Goal: Task Accomplishment & Management: Complete application form

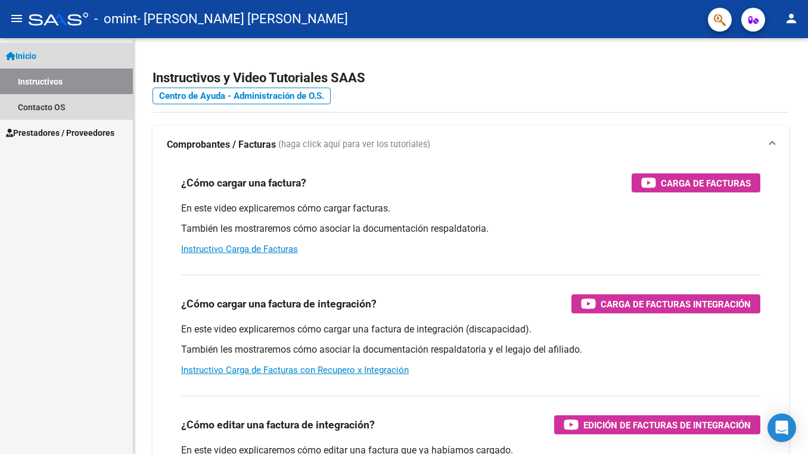
click at [61, 86] on link "Instructivos" at bounding box center [66, 82] width 133 height 26
click at [41, 86] on link "Instructivos" at bounding box center [66, 82] width 133 height 26
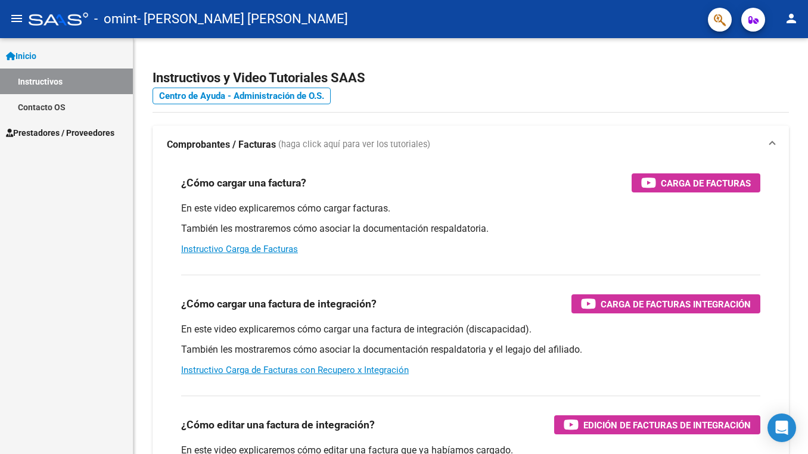
click at [36, 61] on span "Inicio" at bounding box center [21, 55] width 30 height 13
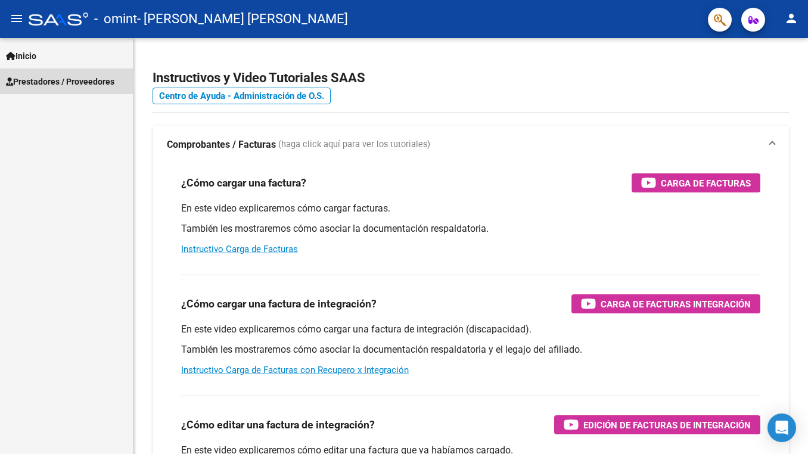
click at [54, 82] on span "Prestadores / Proveedores" at bounding box center [60, 81] width 108 height 13
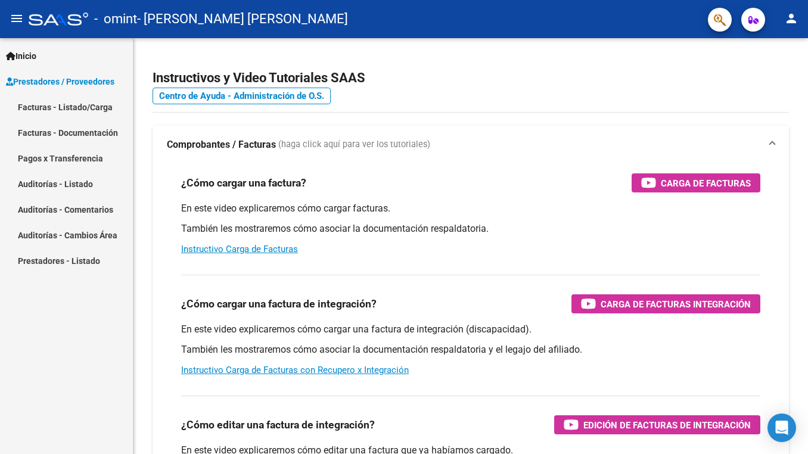
click at [41, 102] on link "Facturas - Listado/Carga" at bounding box center [66, 107] width 133 height 26
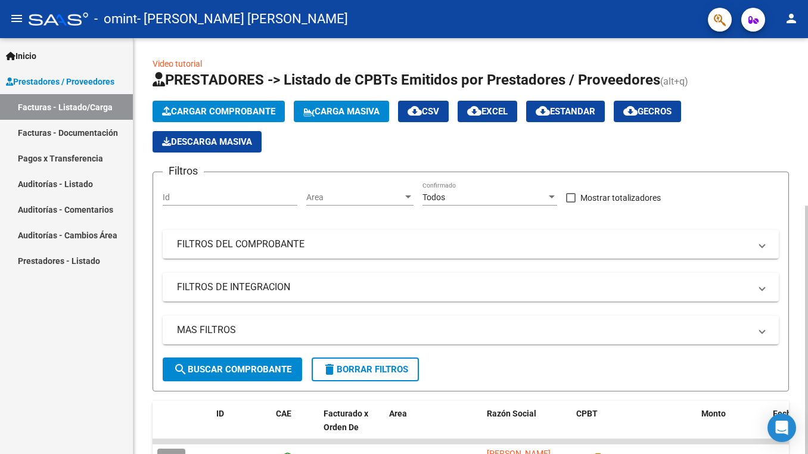
click at [212, 115] on span "Cargar Comprobante" at bounding box center [218, 111] width 113 height 11
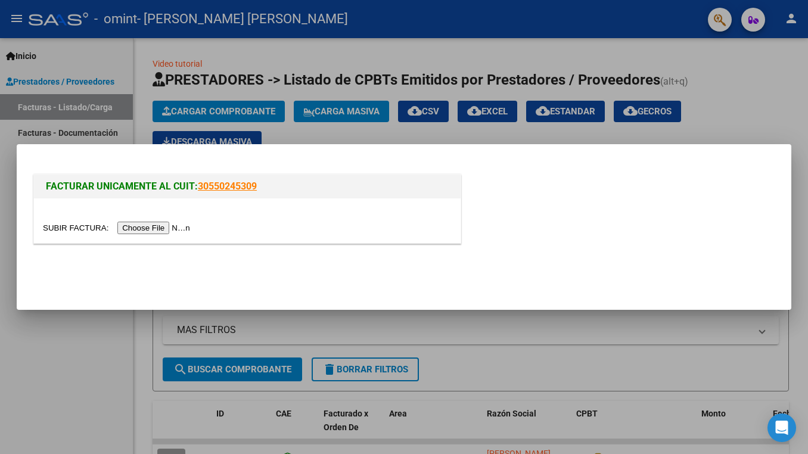
click at [113, 227] on input "file" at bounding box center [118, 228] width 151 height 13
click at [111, 229] on input "file" at bounding box center [118, 228] width 151 height 13
click at [136, 231] on input "file" at bounding box center [118, 228] width 151 height 13
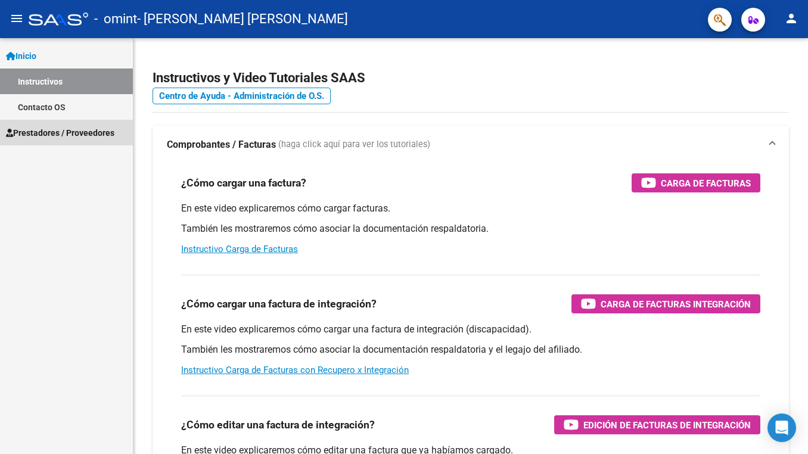
click at [75, 128] on span "Prestadores / Proveedores" at bounding box center [60, 132] width 108 height 13
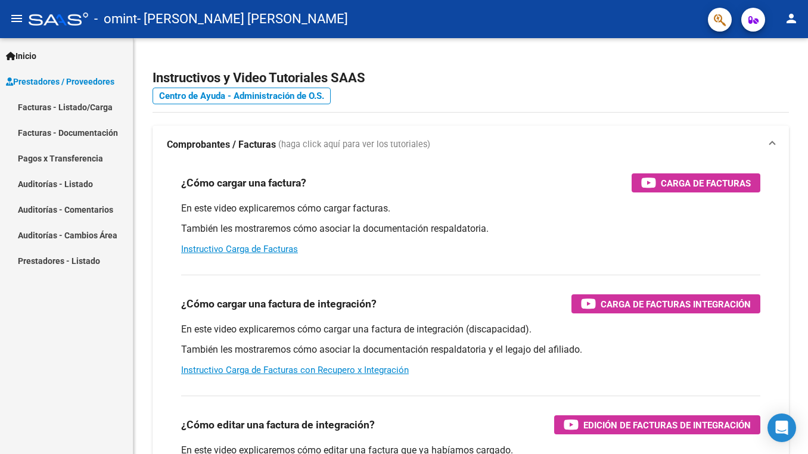
click at [71, 116] on link "Facturas - Listado/Carga" at bounding box center [66, 107] width 133 height 26
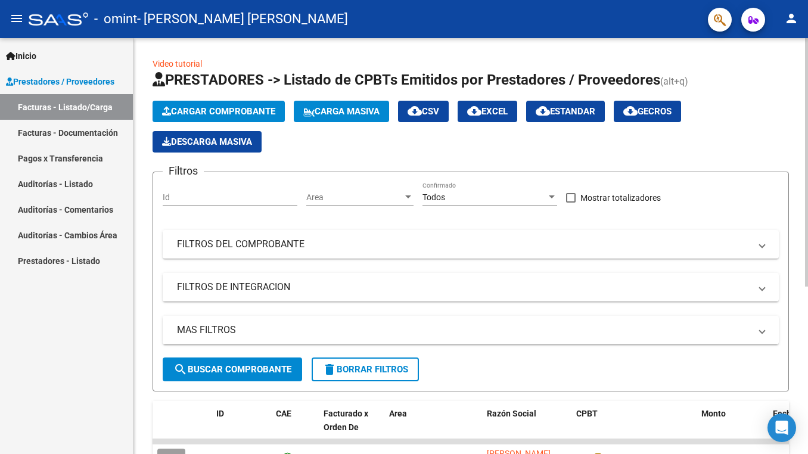
click at [198, 115] on span "Cargar Comprobante" at bounding box center [218, 111] width 113 height 11
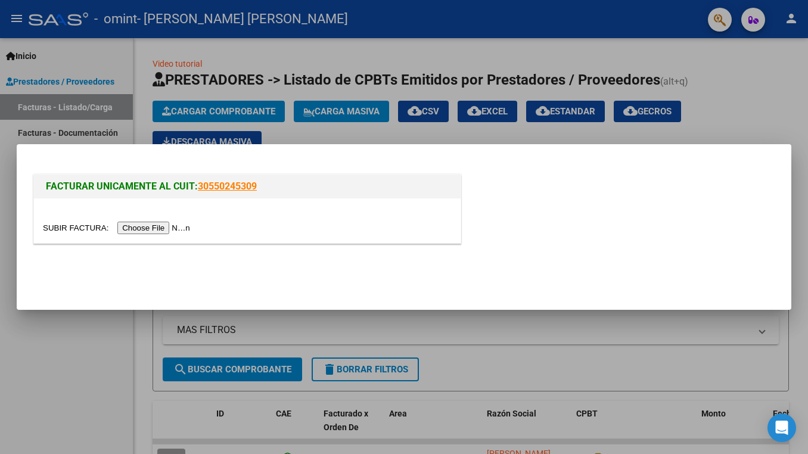
click at [136, 225] on input "file" at bounding box center [118, 228] width 151 height 13
click at [111, 227] on input "file" at bounding box center [118, 228] width 151 height 13
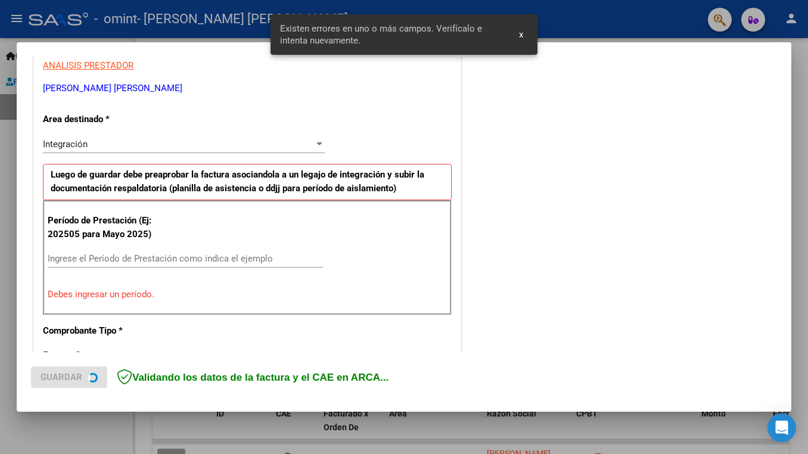
scroll to position [243, 0]
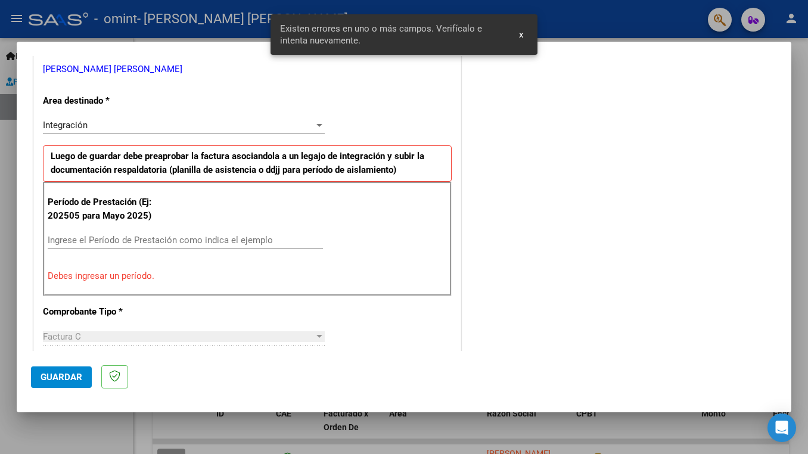
click at [125, 132] on div "Integración Seleccionar Area" at bounding box center [184, 125] width 282 height 18
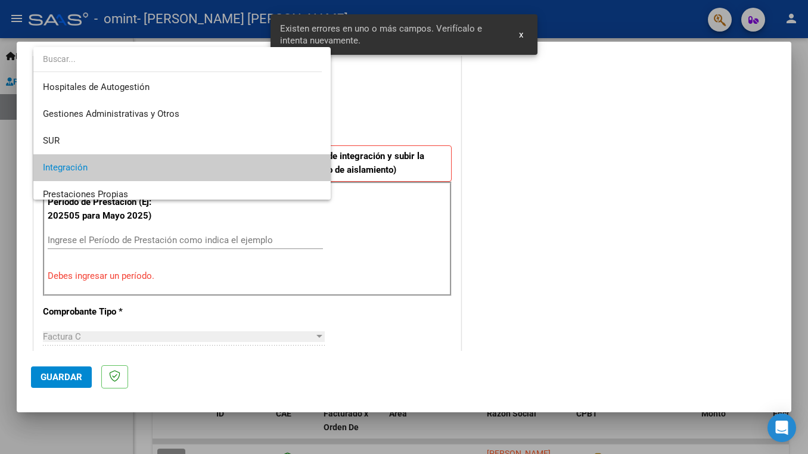
scroll to position [44, 0]
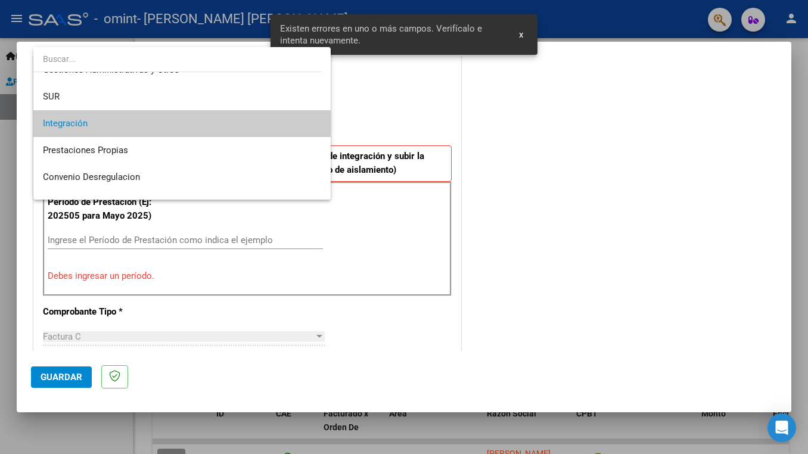
click at [508, 137] on div at bounding box center [404, 227] width 808 height 454
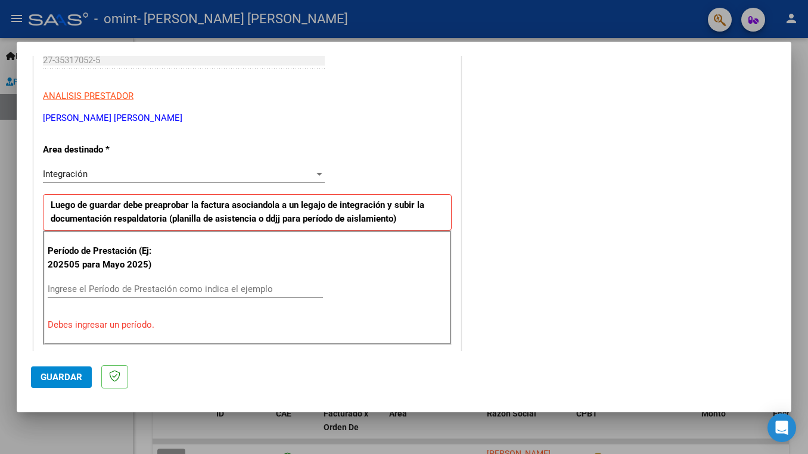
scroll to position [213, 0]
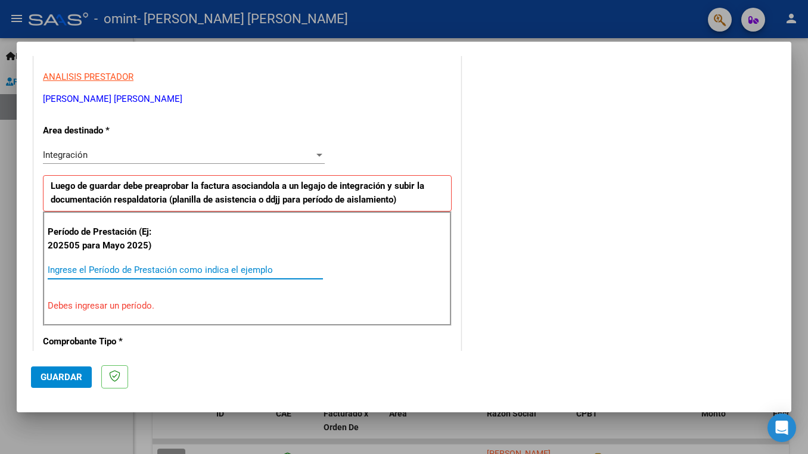
click at [118, 267] on input "Ingrese el Período de Prestación como indica el ejemplo" at bounding box center [185, 270] width 275 height 11
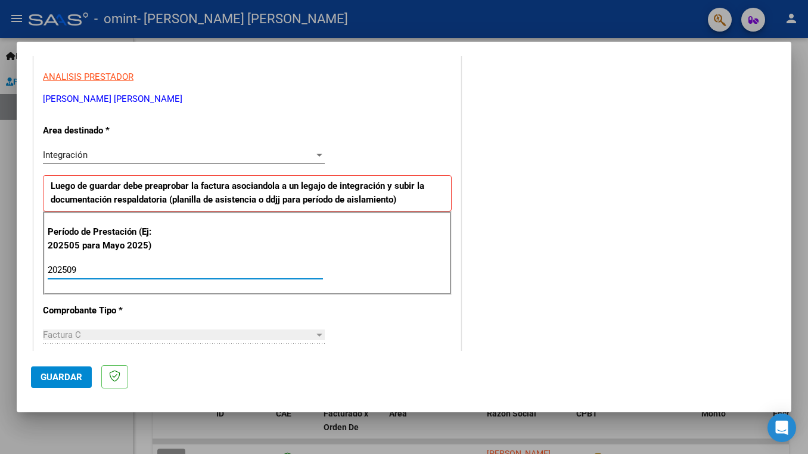
type input "202509"
click at [426, 347] on div "CUIT * 27-35317052-5 Ingresar CUIT ANALISIS PRESTADOR DIAZ MARIA BELEN ARCA Pad…" at bounding box center [247, 440] width 427 height 897
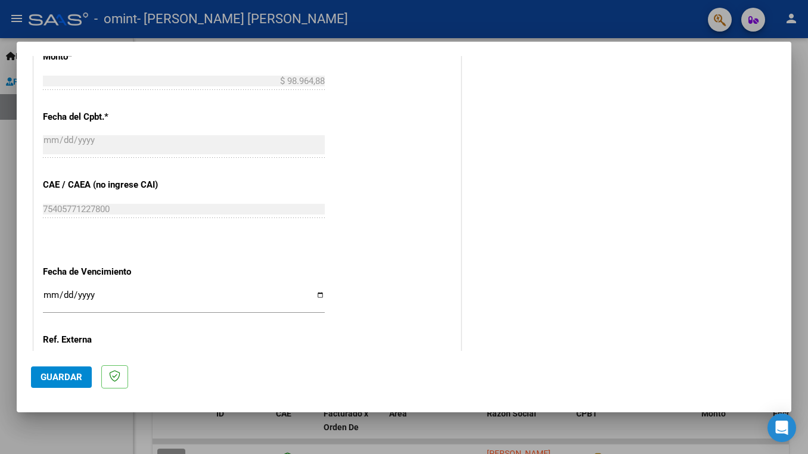
scroll to position [732, 0]
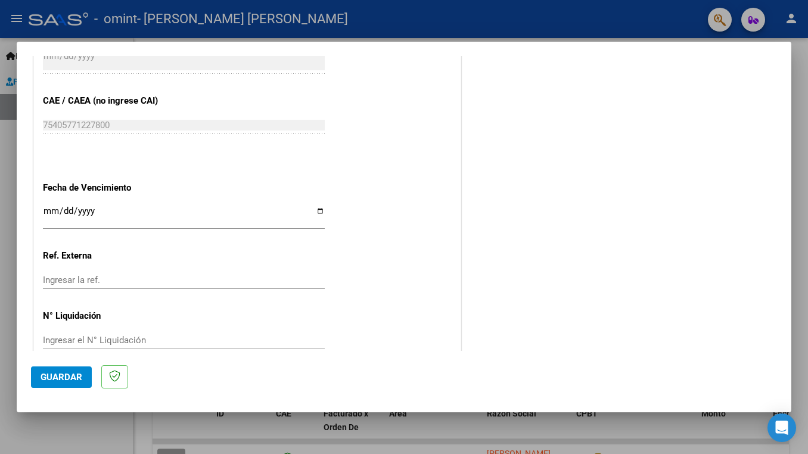
click at [47, 371] on button "Guardar" at bounding box center [61, 376] width 61 height 21
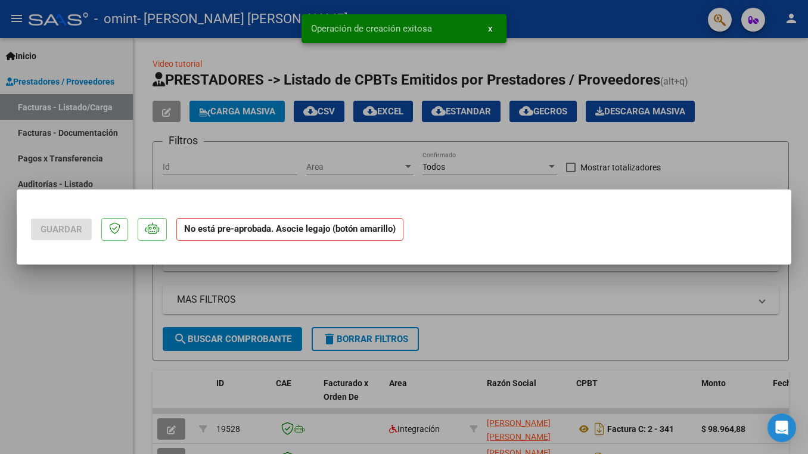
scroll to position [0, 0]
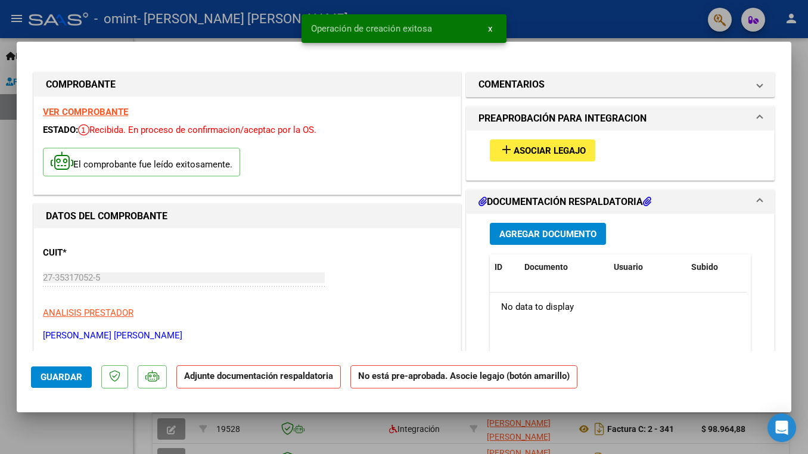
click at [501, 154] on mat-icon "add" at bounding box center [506, 149] width 14 height 14
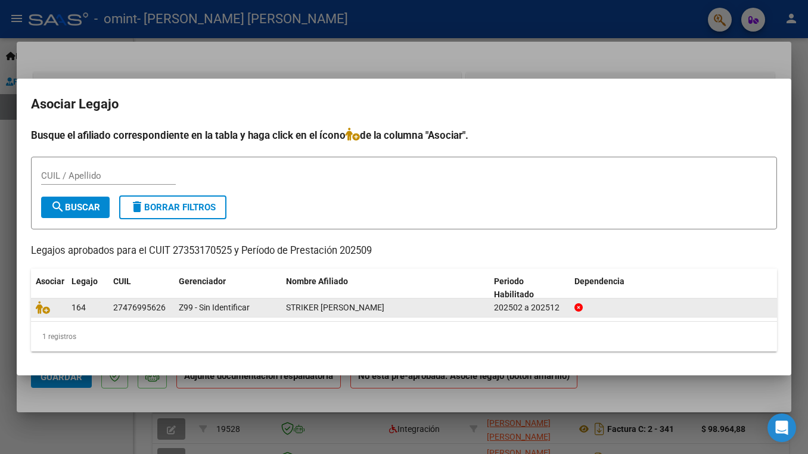
click at [112, 308] on datatable-body-cell "27476995626" at bounding box center [141, 307] width 66 height 18
click at [47, 307] on icon at bounding box center [43, 307] width 14 height 13
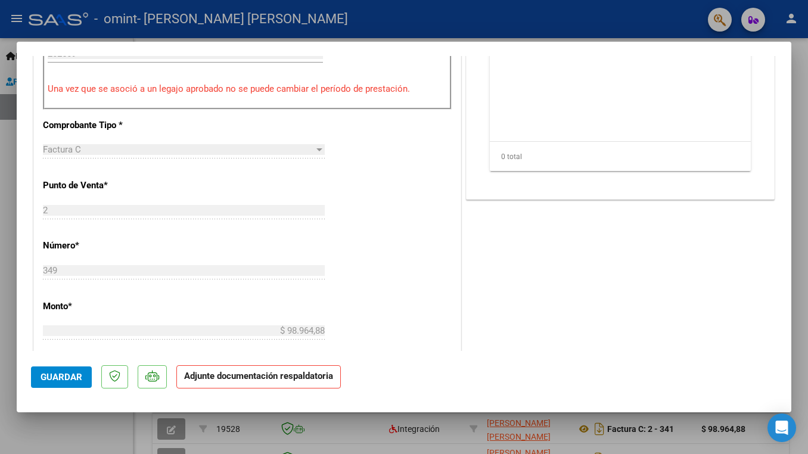
scroll to position [507, 0]
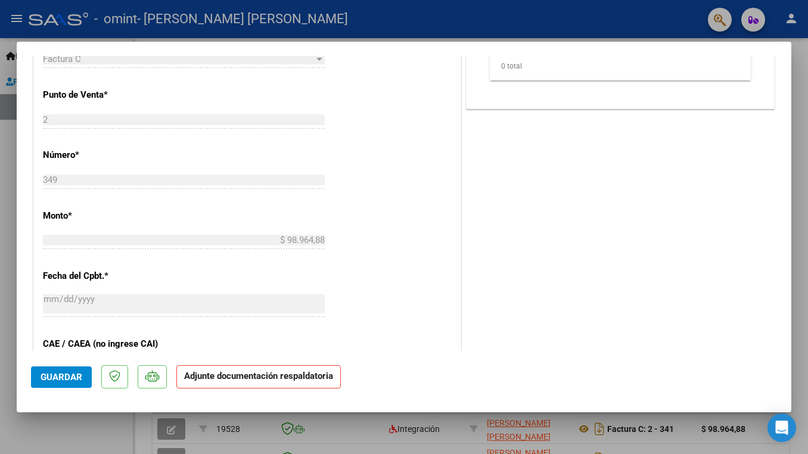
click at [250, 381] on strong "Adjunte documentación respaldatoria" at bounding box center [258, 376] width 149 height 11
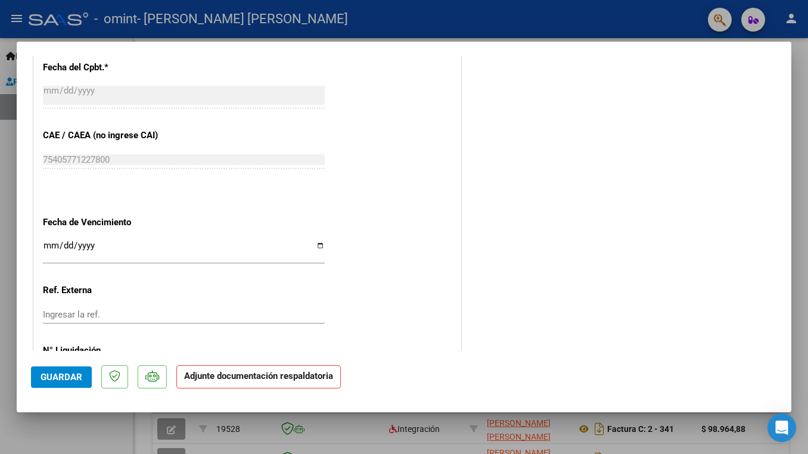
scroll to position [750, 0]
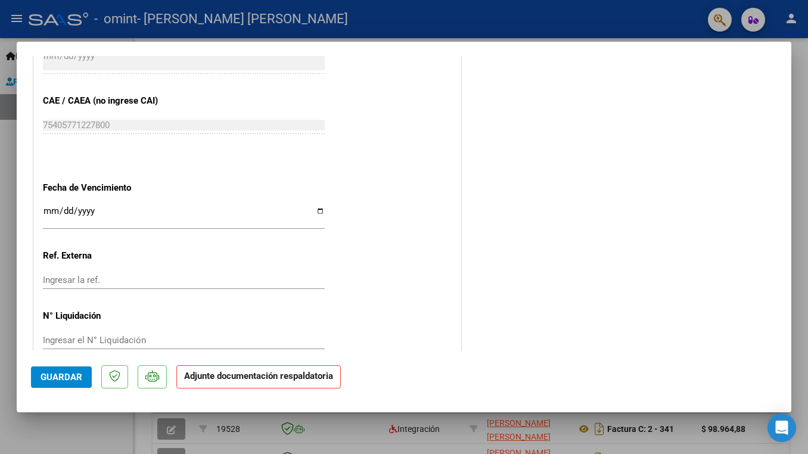
click at [67, 375] on span "Guardar" at bounding box center [62, 377] width 42 height 11
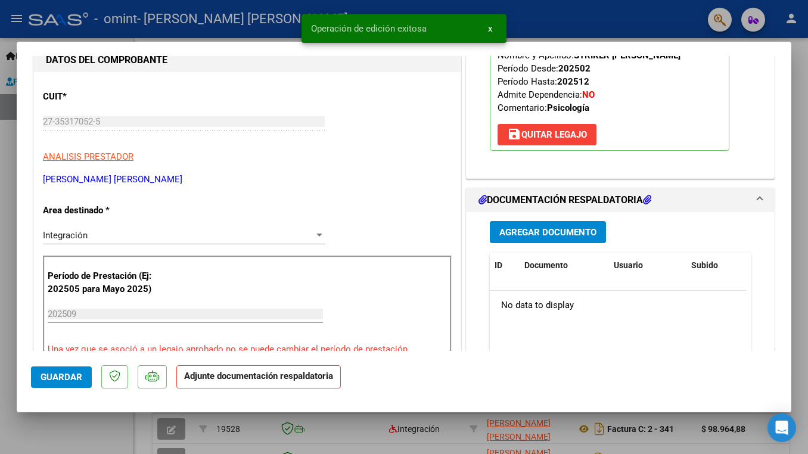
scroll to position [154, 0]
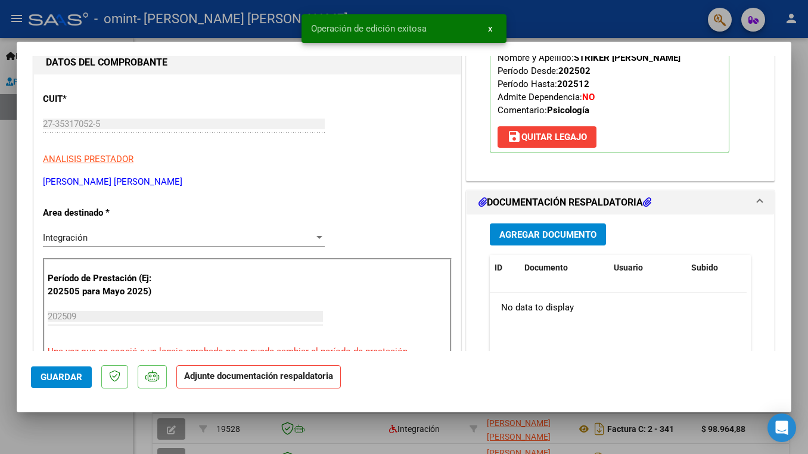
click at [555, 237] on span "Agregar Documento" at bounding box center [547, 234] width 97 height 11
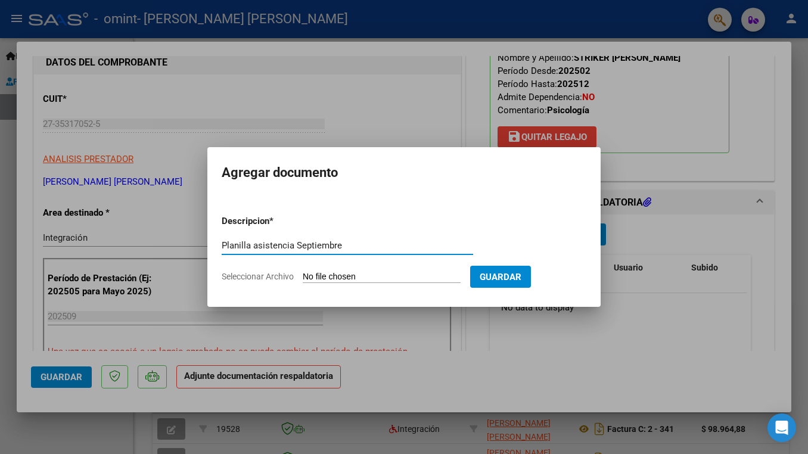
type input "Planilla asistencia Septiembre"
click at [304, 279] on input "Seleccionar Archivo" at bounding box center [382, 277] width 158 height 11
type input "C:\fakepath\Planilla asistencia a tratamiento individual Septiembre copy.pdf"
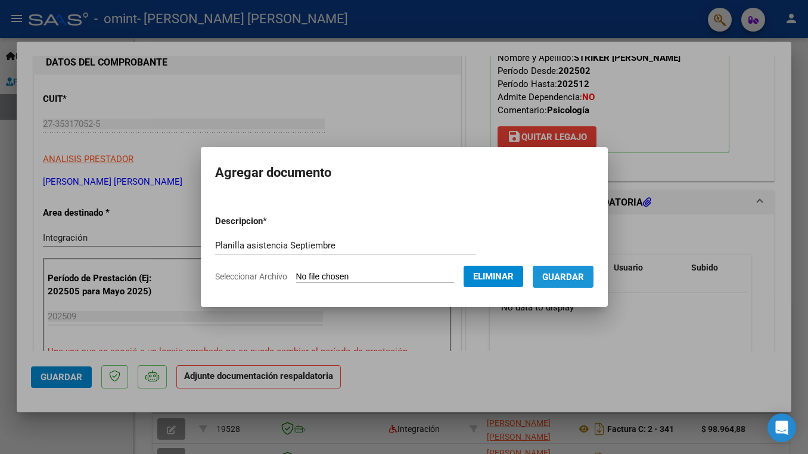
click at [566, 287] on button "Guardar" at bounding box center [563, 277] width 61 height 22
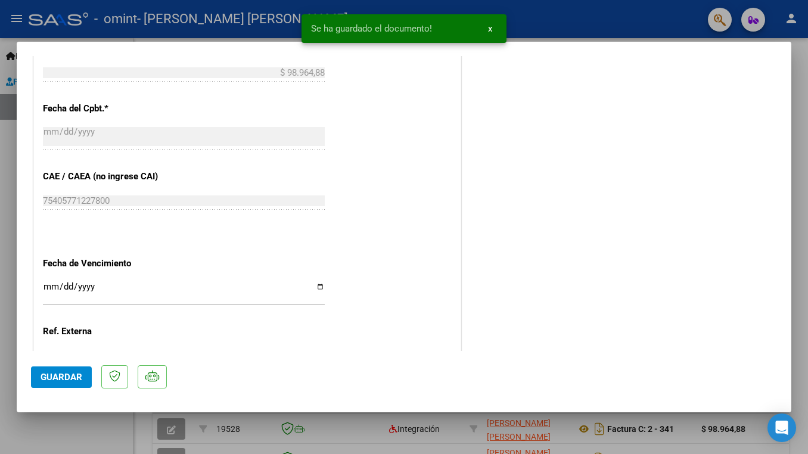
scroll to position [750, 0]
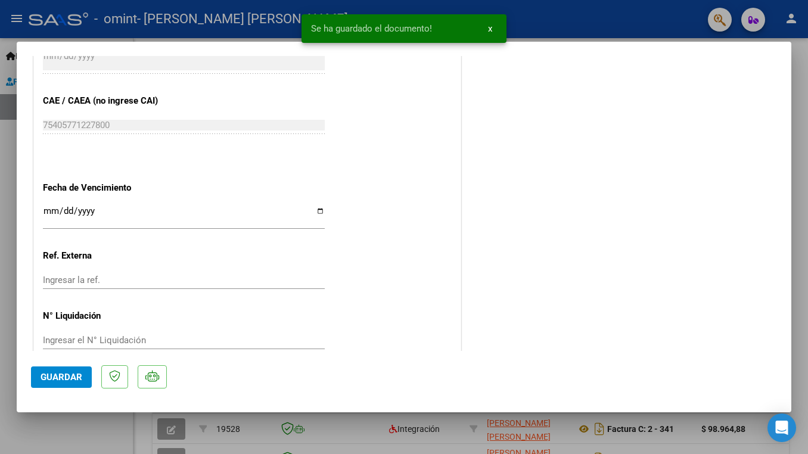
click at [46, 375] on span "Guardar" at bounding box center [62, 377] width 42 height 11
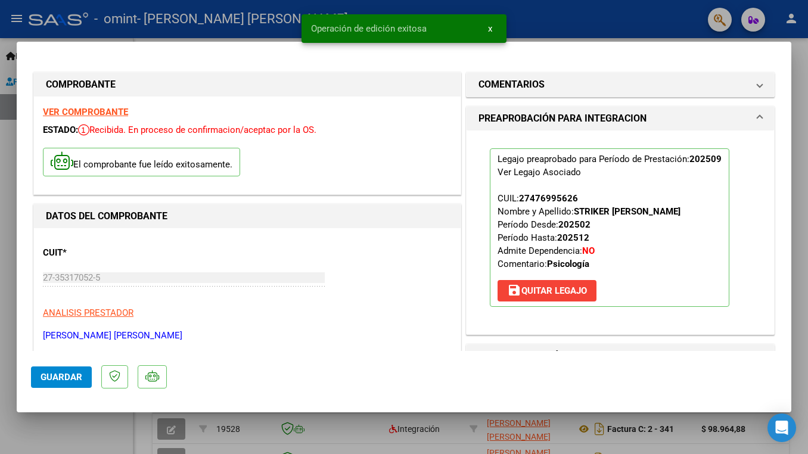
click at [646, 37] on div at bounding box center [404, 227] width 808 height 454
type input "$ 0,00"
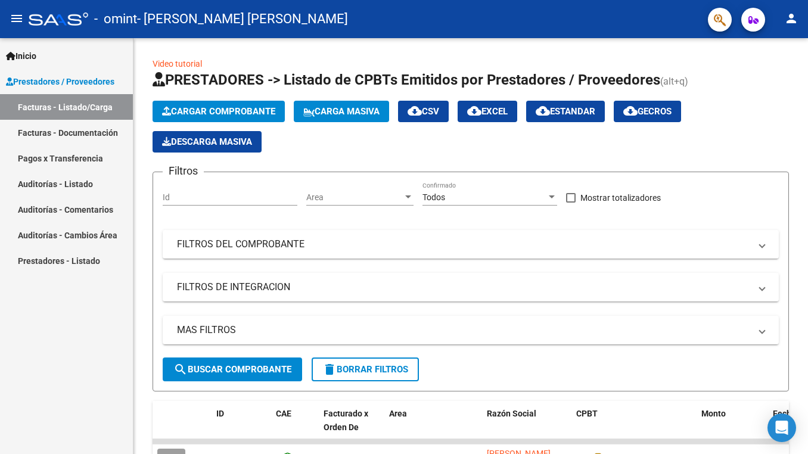
click at [70, 134] on link "Facturas - Documentación" at bounding box center [66, 133] width 133 height 26
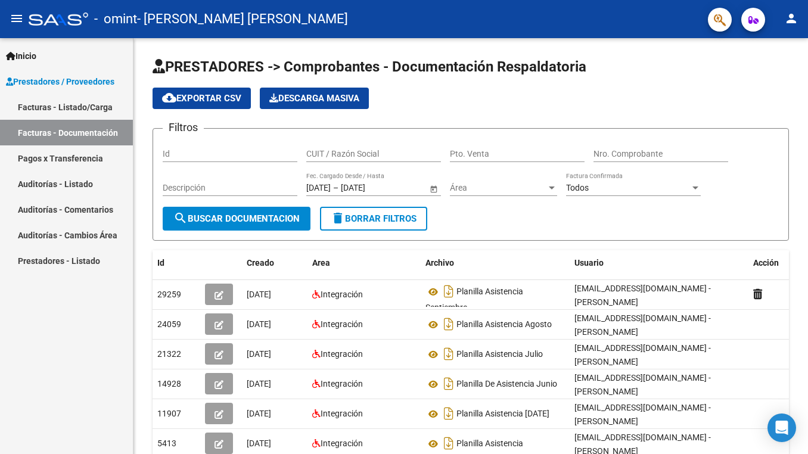
click at [79, 116] on link "Facturas - Listado/Carga" at bounding box center [66, 107] width 133 height 26
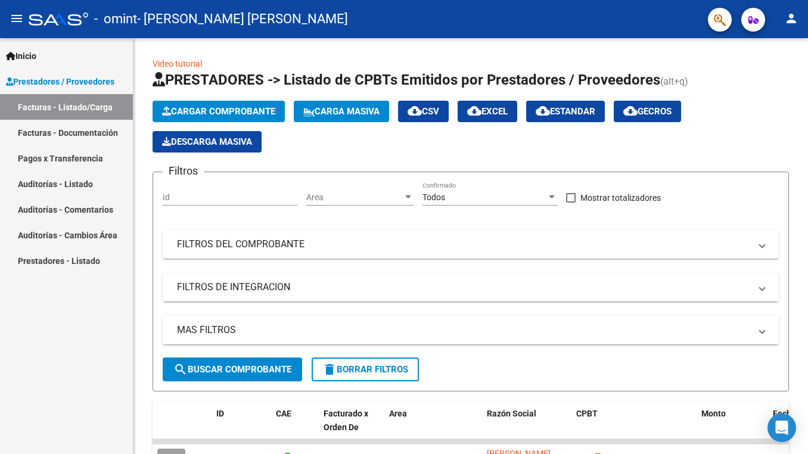
click at [74, 130] on link "Facturas - Documentación" at bounding box center [66, 133] width 133 height 26
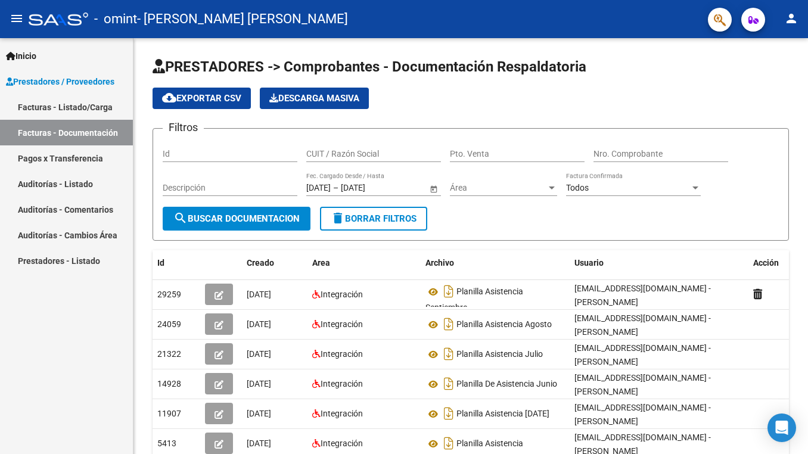
click at [786, 21] on mat-icon "person" at bounding box center [791, 18] width 14 height 14
click at [773, 70] on button "exit_to_app Salir" at bounding box center [766, 78] width 73 height 29
